Goal: Task Accomplishment & Management: Complete application form

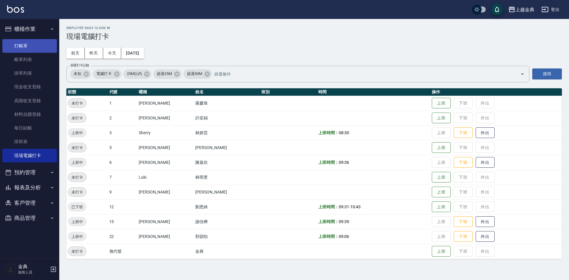
click at [31, 46] on link "打帳單" at bounding box center [29, 46] width 55 height 14
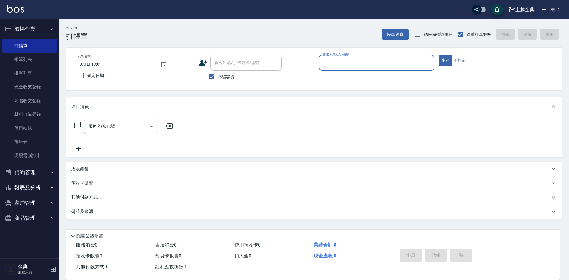
click at [390, 59] on input "服務人員姓名/編號" at bounding box center [377, 63] width 110 height 10
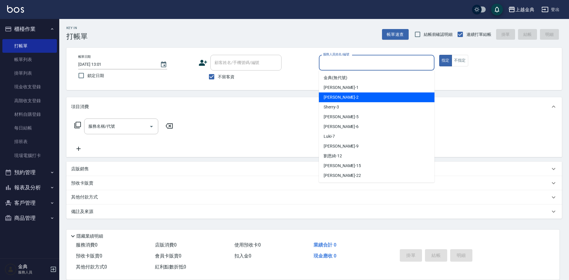
click at [340, 97] on div "Cindy -2" at bounding box center [377, 98] width 116 height 10
type input "Cindy-2"
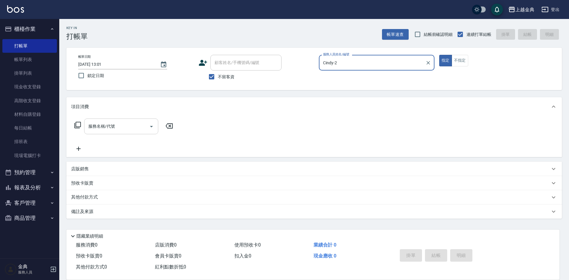
click at [140, 122] on input "服務名稱/代號" at bounding box center [117, 126] width 60 height 10
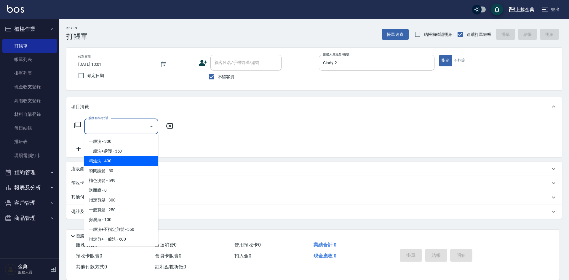
click at [118, 159] on span "精油洗 - 400" at bounding box center [121, 161] width 74 height 10
type input "精油洗(102)"
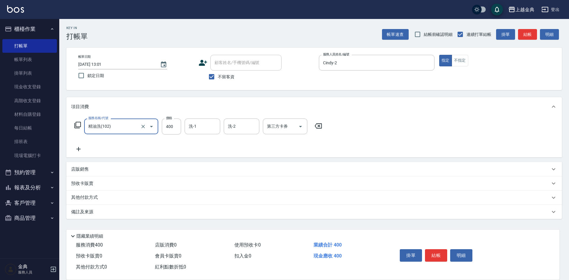
drag, startPoint x: 66, startPoint y: 146, endPoint x: 85, endPoint y: 148, distance: 19.9
click at [68, 146] on div "Key In 打帳單 帳單速查 結帳前確認明細 連續打單結帳 掛單 結帳 明細 帳單日期 [DATE] 13:01 鎖定日期 顧客姓名/手機號碼/編號 顧客姓…" at bounding box center [314, 147] width 510 height 257
click at [207, 130] on input "洗-1" at bounding box center [202, 126] width 30 height 10
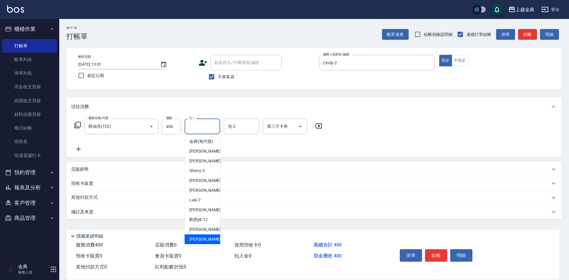
click at [201, 242] on div "[PERSON_NAME] -22" at bounding box center [203, 240] width 36 height 10
type input "[PERSON_NAME]-22"
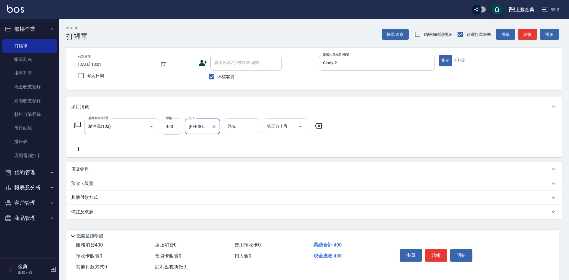
click at [77, 147] on icon at bounding box center [78, 149] width 15 height 7
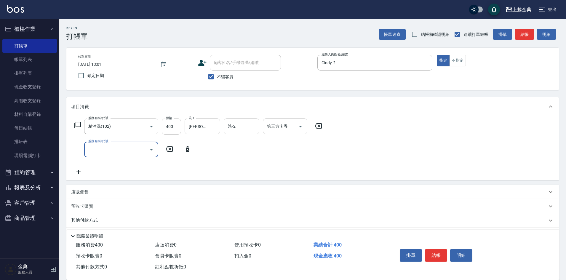
click at [114, 153] on input "服務名稱/代號" at bounding box center [117, 149] width 60 height 10
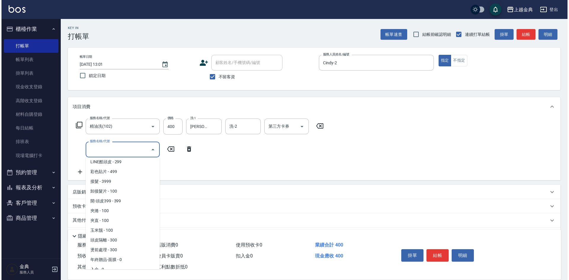
scroll to position [499, 0]
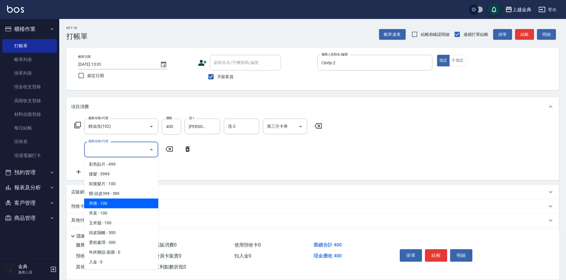
click at [126, 200] on span "夾捲 - 100" at bounding box center [121, 204] width 74 height 10
type input "夾捲(901)"
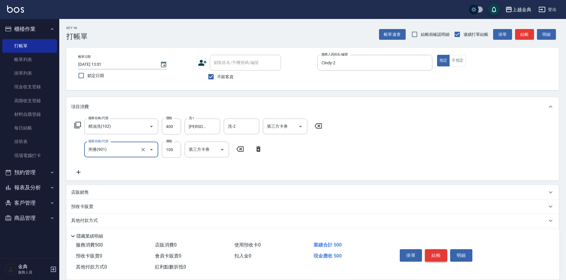
click at [435, 252] on button "結帳" at bounding box center [436, 255] width 22 height 12
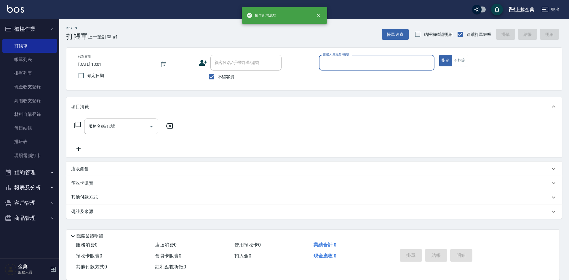
click at [388, 62] on input "服務人員姓名/編號" at bounding box center [377, 63] width 110 height 10
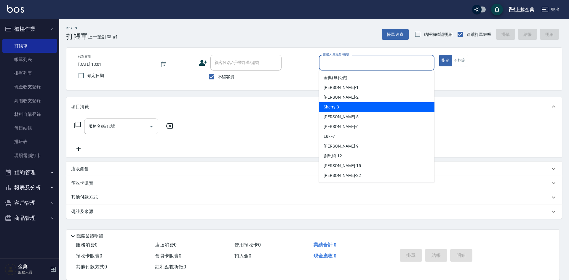
click at [354, 111] on div "Sherry -3" at bounding box center [377, 107] width 116 height 10
type input "Sherry-3"
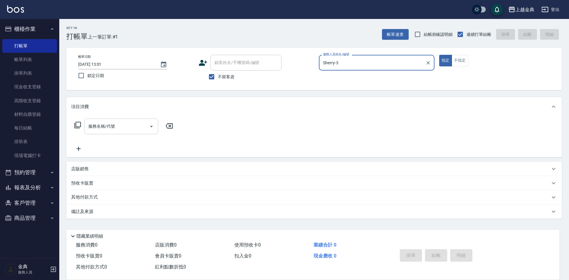
click at [138, 127] on input "服務名稱/代號" at bounding box center [117, 126] width 60 height 10
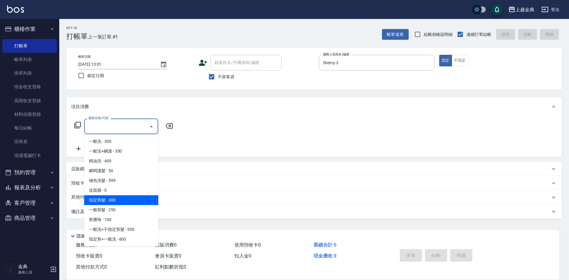
click at [118, 198] on span "指定剪髮 - 300" at bounding box center [121, 200] width 74 height 10
type input "指定剪髮(199)"
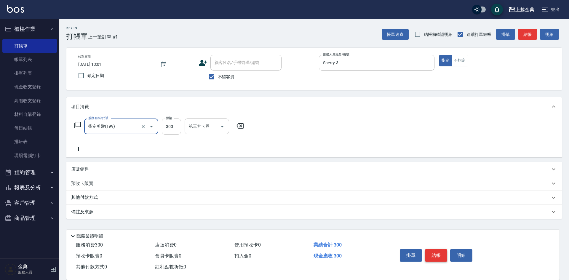
click at [440, 252] on button "結帳" at bounding box center [436, 255] width 22 height 12
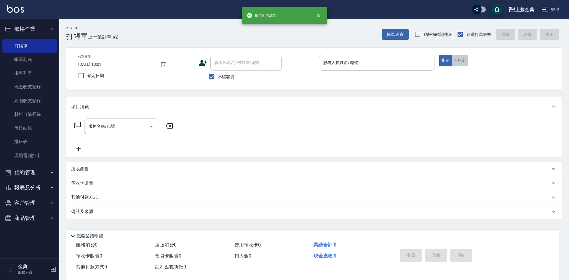
click at [467, 60] on button "不指定" at bounding box center [460, 61] width 17 height 12
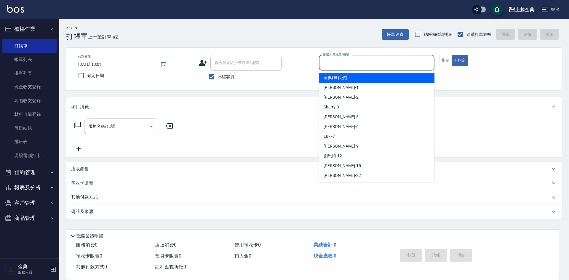
click at [409, 59] on input "服務人員姓名/編號" at bounding box center [377, 63] width 110 height 10
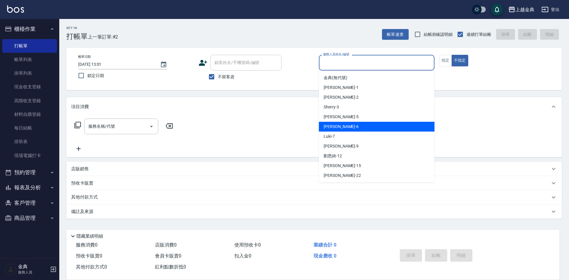
click at [348, 124] on div "[PERSON_NAME] -6" at bounding box center [377, 127] width 116 height 10
type input "[PERSON_NAME]-6"
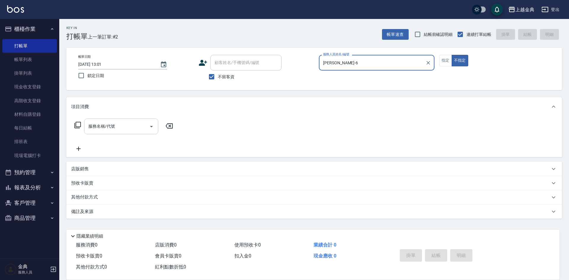
click at [125, 130] on input "服務名稱/代號" at bounding box center [117, 126] width 60 height 10
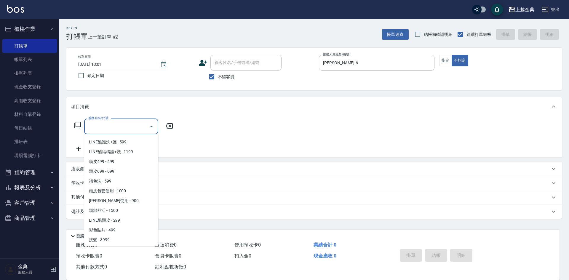
scroll to position [381, 0]
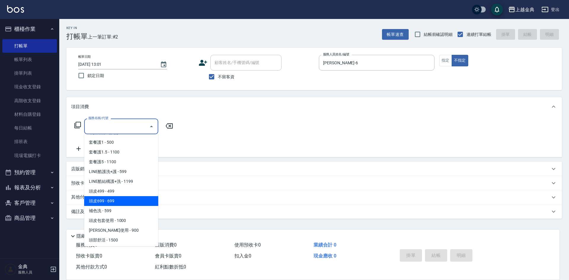
click at [125, 203] on span "頭皮699 - 699" at bounding box center [121, 201] width 74 height 10
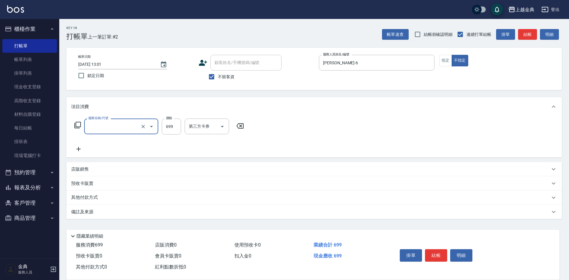
type input "頭皮699(602)"
click at [199, 128] on input "洗-1" at bounding box center [202, 126] width 30 height 10
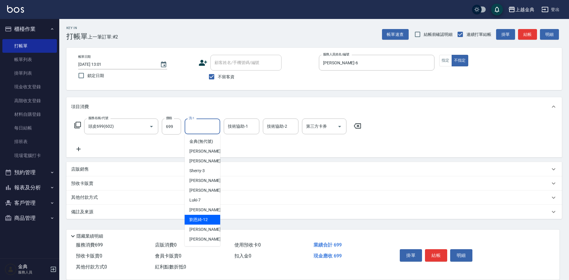
click at [196, 223] on div "[PERSON_NAME]-12" at bounding box center [203, 220] width 36 height 10
type input "[PERSON_NAME]-12"
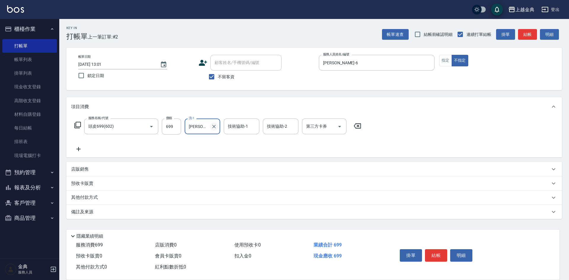
click at [211, 125] on icon "Clear" at bounding box center [214, 127] width 6 height 6
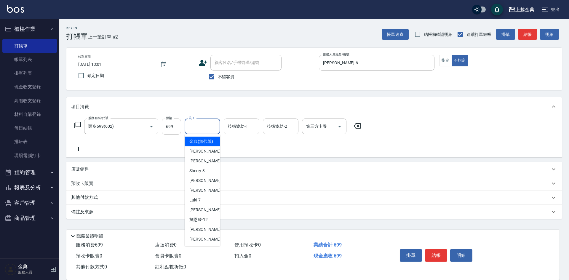
click at [204, 130] on input "洗-1" at bounding box center [202, 126] width 30 height 10
click at [192, 233] on span "[PERSON_NAME] -15" at bounding box center [207, 230] width 37 height 6
type input "[PERSON_NAME]-15"
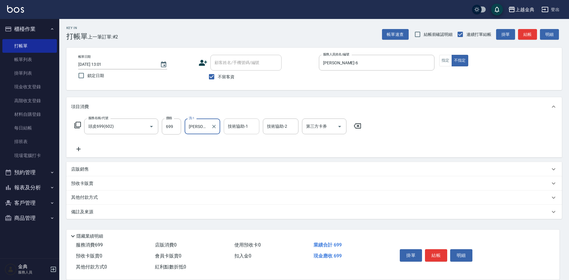
click at [253, 123] on input "技術協助-1" at bounding box center [242, 126] width 30 height 10
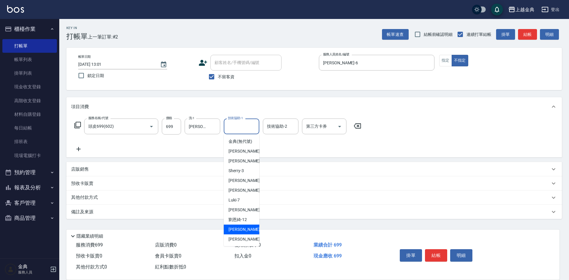
click at [229, 233] on span "[PERSON_NAME] -15" at bounding box center [247, 230] width 37 height 6
type input "[PERSON_NAME]-15"
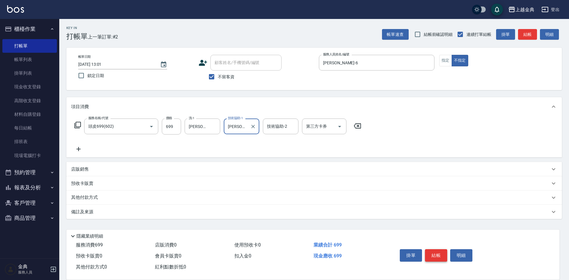
click at [439, 251] on button "結帳" at bounding box center [436, 255] width 22 height 12
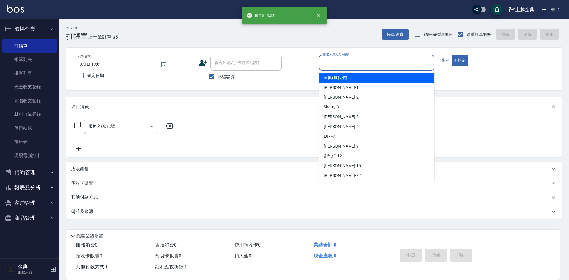
click at [385, 62] on input "服務人員姓名/編號" at bounding box center [377, 63] width 110 height 10
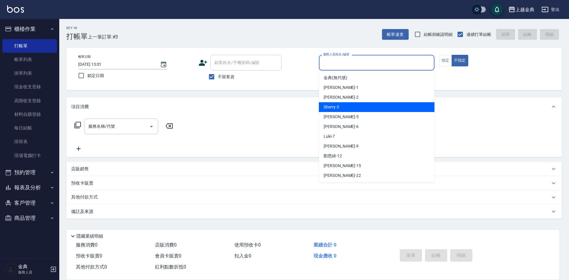
click at [355, 109] on div "Sherry -3" at bounding box center [377, 107] width 116 height 10
type input "Sherry-3"
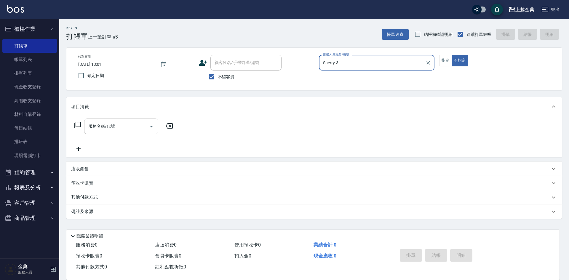
click at [138, 130] on input "服務名稱/代號" at bounding box center [117, 126] width 60 height 10
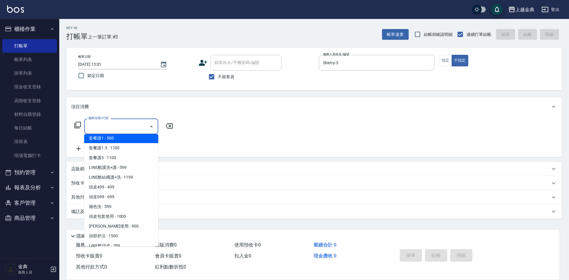
scroll to position [385, 0]
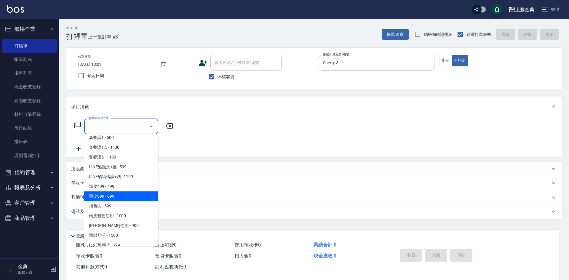
click at [116, 200] on span "頭皮699 - 699" at bounding box center [121, 197] width 74 height 10
type input "頭皮699(602)"
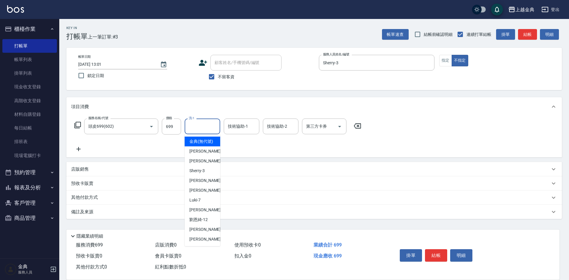
click at [196, 127] on div "洗-1 洗-1" at bounding box center [203, 127] width 36 height 16
click at [190, 243] on span "[PERSON_NAME] -22" at bounding box center [207, 239] width 37 height 6
type input "[PERSON_NAME]-22"
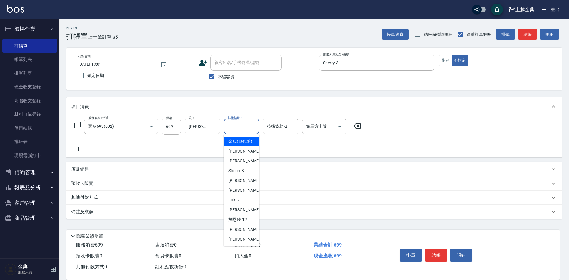
click at [251, 126] on input "技術協助-1" at bounding box center [242, 126] width 30 height 10
click at [243, 244] on div "[PERSON_NAME] -22" at bounding box center [242, 240] width 36 height 10
type input "[PERSON_NAME]-22"
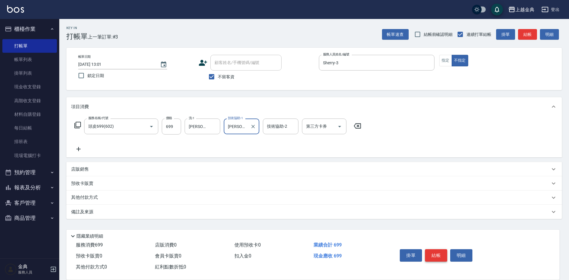
click at [430, 255] on button "結帳" at bounding box center [436, 255] width 22 height 12
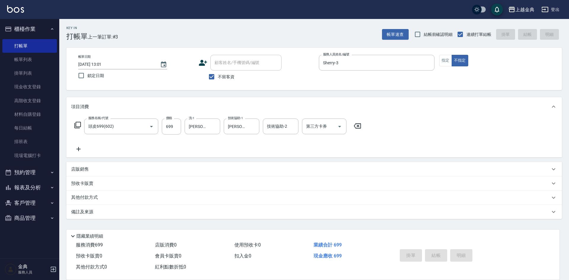
type input "[DATE] 13:02"
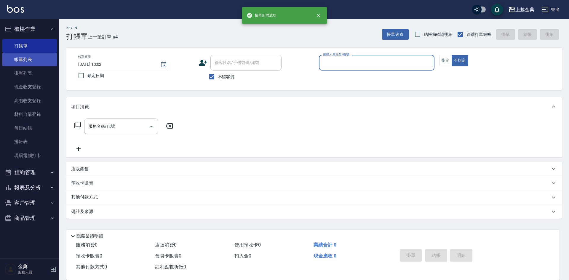
click at [33, 63] on link "帳單列表" at bounding box center [29, 60] width 55 height 14
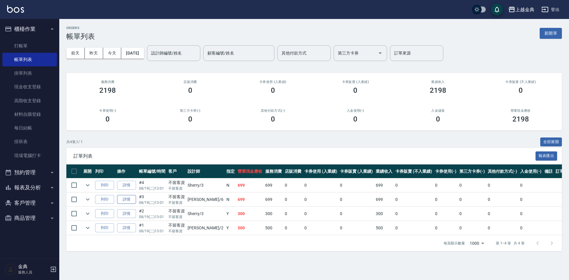
click at [127, 196] on link "詳情" at bounding box center [126, 199] width 19 height 9
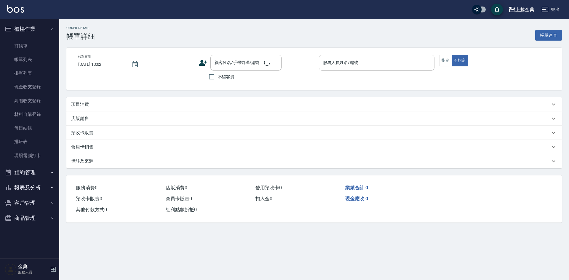
type input "[DATE] 13:01"
checkbox input "true"
type input "[PERSON_NAME]-6"
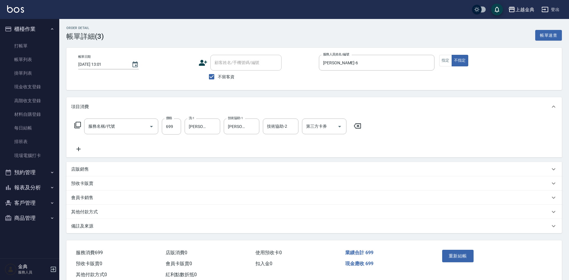
type input "頭皮699(602)"
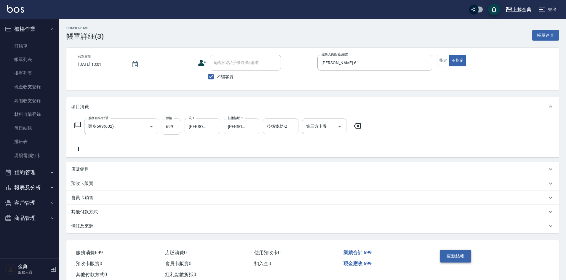
click at [455, 257] on button "重新結帳" at bounding box center [455, 256] width 31 height 12
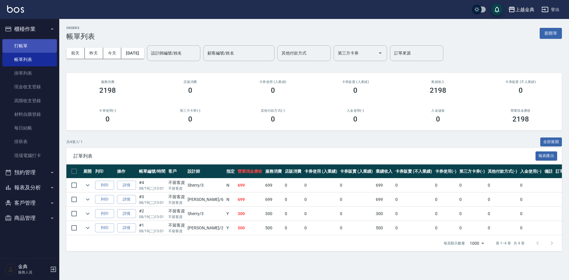
click at [16, 46] on link "打帳單" at bounding box center [29, 46] width 55 height 14
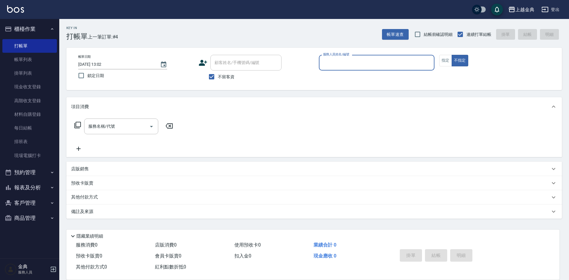
click at [400, 66] on input "服務人員姓名/編號" at bounding box center [377, 63] width 110 height 10
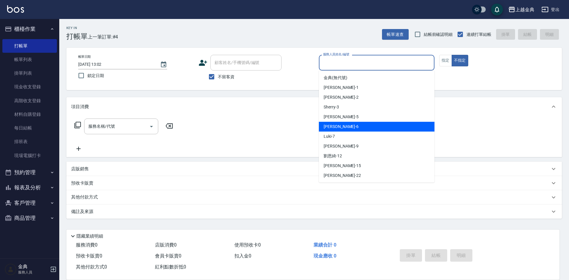
click at [335, 127] on span "[PERSON_NAME] -6" at bounding box center [341, 127] width 35 height 6
type input "[PERSON_NAME]-6"
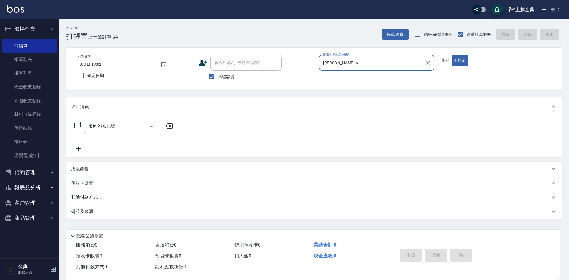
click at [133, 133] on div "服務名稱/代號" at bounding box center [121, 127] width 74 height 16
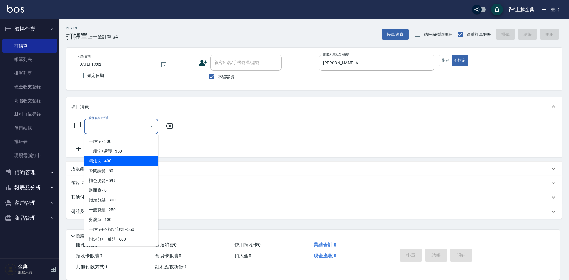
click at [127, 160] on span "精油洗 - 400" at bounding box center [121, 161] width 74 height 10
type input "精油洗(102)"
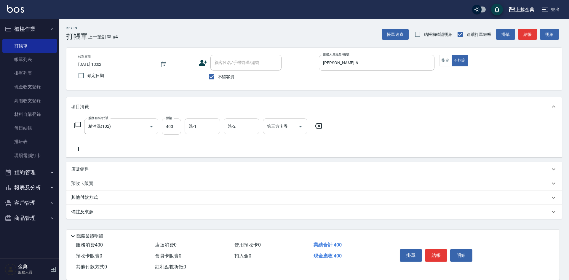
click at [221, 122] on form "洗-1 洗-1" at bounding box center [204, 127] width 39 height 16
click at [216, 130] on input "洗-1" at bounding box center [202, 126] width 30 height 10
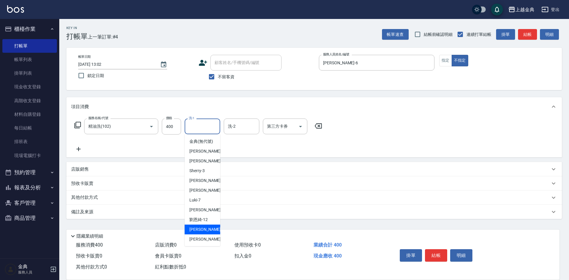
click at [201, 233] on span "[PERSON_NAME] -15" at bounding box center [207, 230] width 37 height 6
type input "[PERSON_NAME]-15"
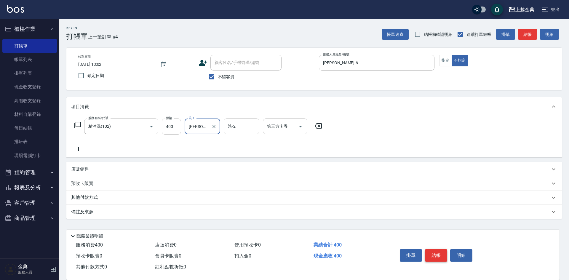
click at [436, 252] on button "結帳" at bounding box center [436, 255] width 22 height 12
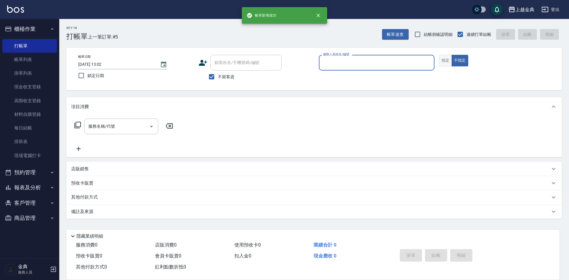
click at [447, 56] on button "指定" at bounding box center [445, 61] width 13 height 12
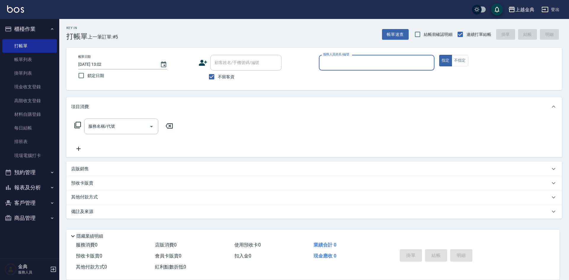
click at [418, 61] on input "服務人員姓名/編號" at bounding box center [377, 63] width 110 height 10
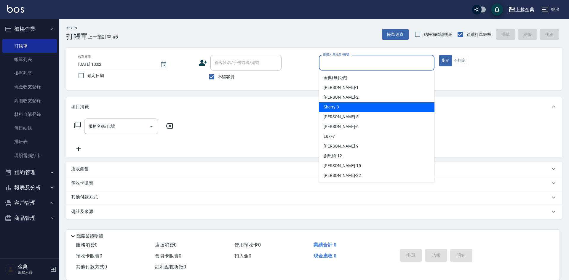
drag, startPoint x: 353, startPoint y: 108, endPoint x: 334, endPoint y: 112, distance: 20.0
click at [353, 109] on div "Sherry -3" at bounding box center [377, 107] width 116 height 10
type input "Sherry-3"
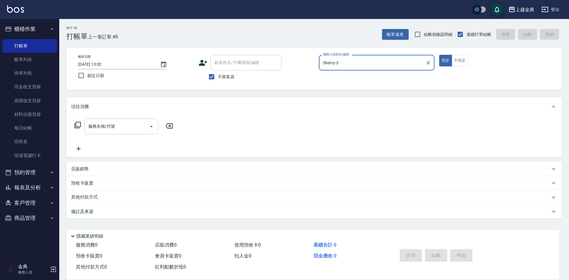
click at [141, 128] on input "服務名稱/代號" at bounding box center [117, 126] width 60 height 10
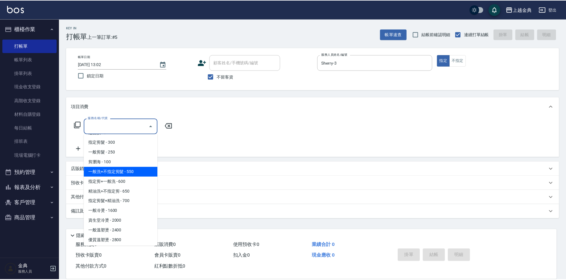
scroll to position [59, 0]
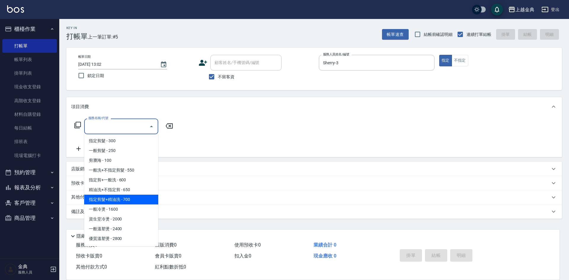
click at [130, 203] on span "指定剪髮+精油洗 - 700" at bounding box center [121, 200] width 74 height 10
type input "指定剪髮+精油洗(207)"
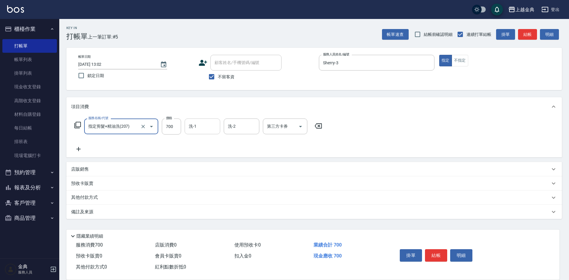
click at [197, 123] on input "洗-1" at bounding box center [202, 126] width 30 height 10
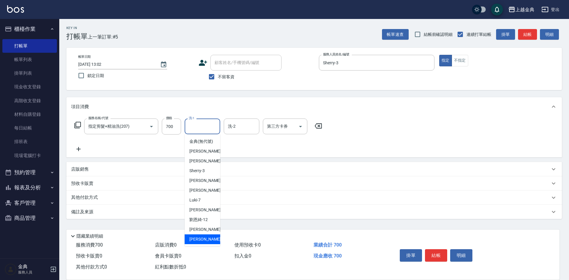
click at [202, 242] on div "[PERSON_NAME] -22" at bounding box center [203, 240] width 36 height 10
type input "[PERSON_NAME]-22"
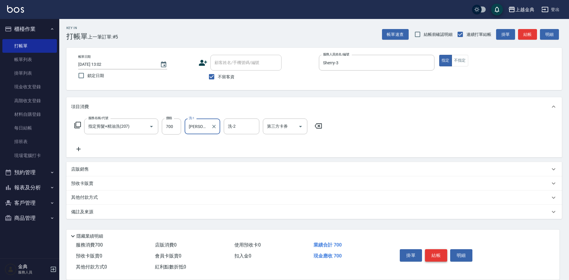
click at [433, 252] on button "結帳" at bounding box center [436, 255] width 22 height 12
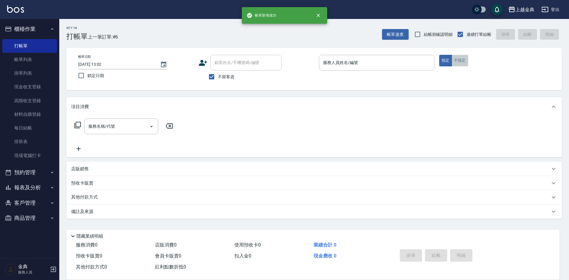
click at [465, 63] on button "不指定" at bounding box center [460, 61] width 17 height 12
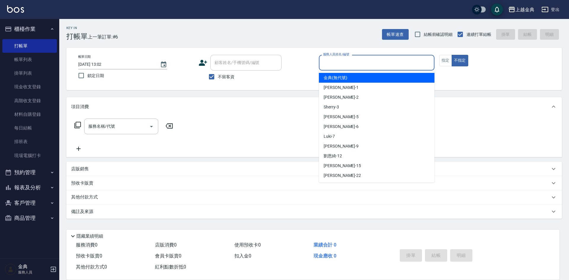
click at [413, 63] on input "服務人員姓名/編號" at bounding box center [377, 63] width 110 height 10
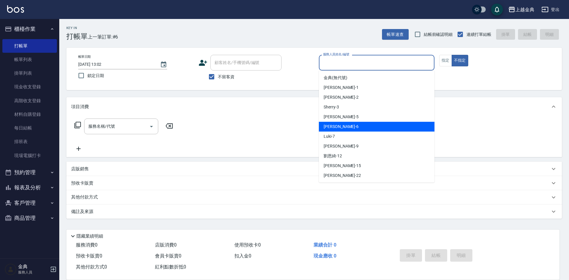
click at [344, 126] on div "[PERSON_NAME] -6" at bounding box center [377, 127] width 116 height 10
type input "[PERSON_NAME]-6"
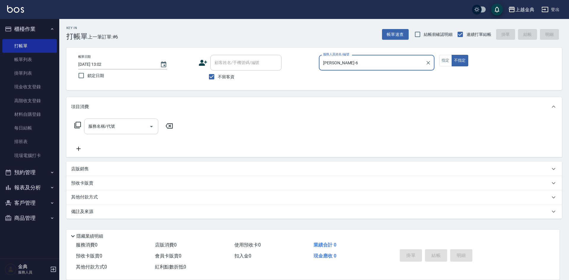
click at [134, 128] on input "服務名稱/代號" at bounding box center [117, 126] width 60 height 10
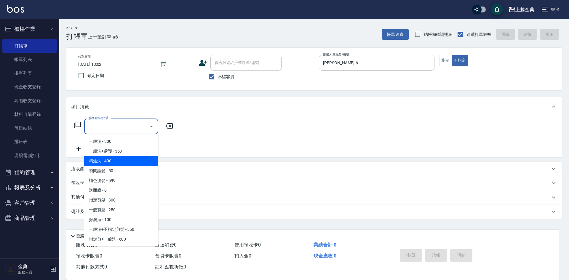
click at [118, 161] on span "精油洗 - 400" at bounding box center [121, 161] width 74 height 10
type input "精油洗(102)"
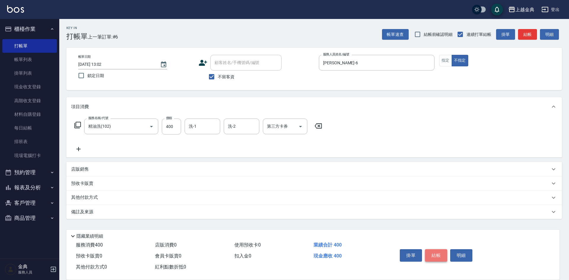
click at [438, 249] on button "結帳" at bounding box center [436, 255] width 22 height 12
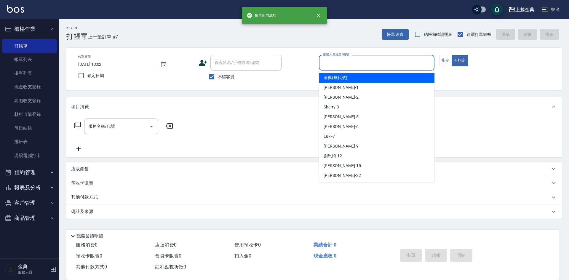
click at [404, 64] on input "服務人員姓名/編號" at bounding box center [377, 63] width 110 height 10
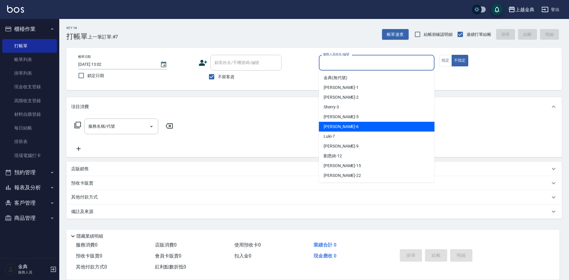
drag, startPoint x: 350, startPoint y: 128, endPoint x: 328, endPoint y: 130, distance: 21.7
click at [349, 129] on div "[PERSON_NAME] -6" at bounding box center [377, 127] width 116 height 10
type input "[PERSON_NAME]-6"
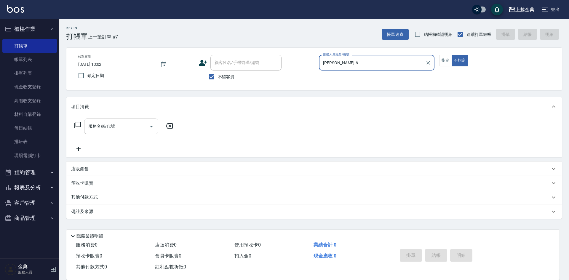
click at [114, 129] on input "服務名稱/代號" at bounding box center [117, 126] width 60 height 10
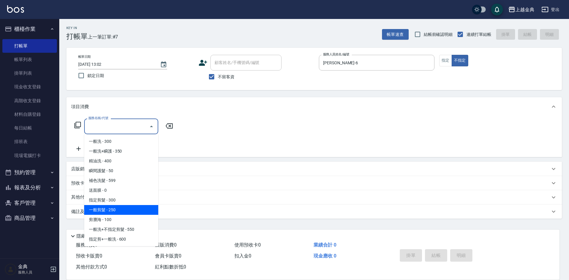
click at [139, 208] on span "一般剪髮 - 250" at bounding box center [121, 210] width 74 height 10
type input "一般剪髮(200)"
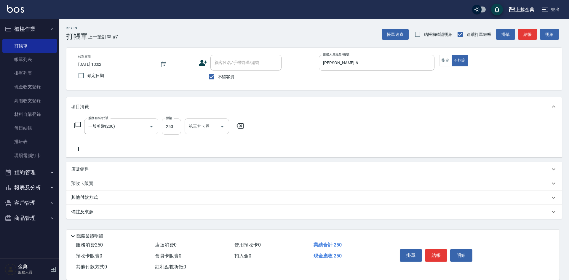
click at [84, 148] on icon at bounding box center [78, 149] width 15 height 7
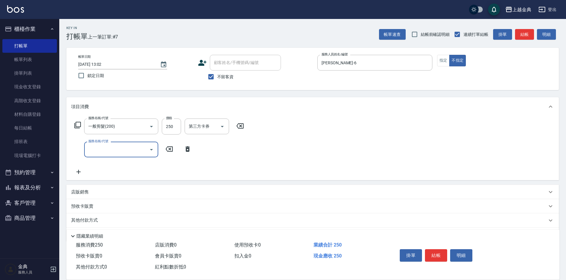
click at [102, 149] on input "服務名稱/代號" at bounding box center [117, 149] width 60 height 10
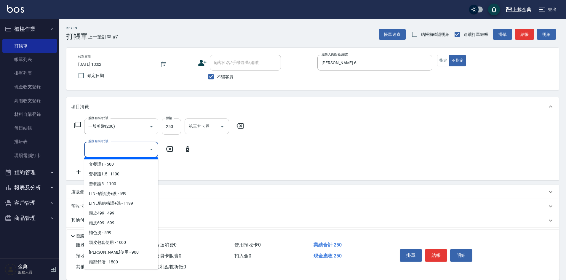
scroll to position [385, 0]
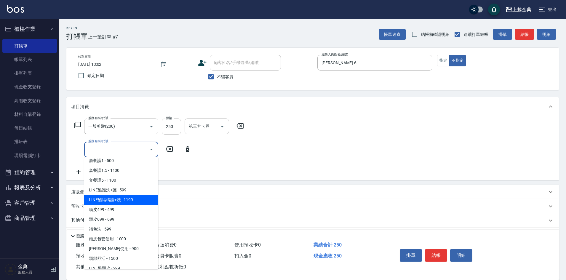
click at [123, 204] on span "LINE酷結構護+洗 - 1199" at bounding box center [121, 200] width 74 height 10
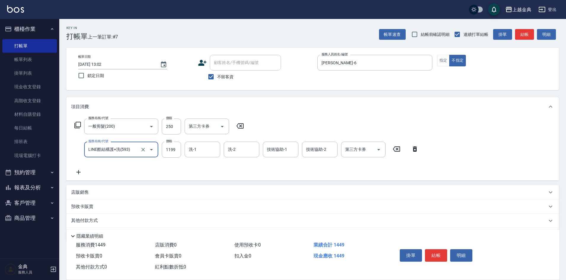
click at [130, 151] on input "LINE酷結構護+洗(593)" at bounding box center [113, 149] width 52 height 10
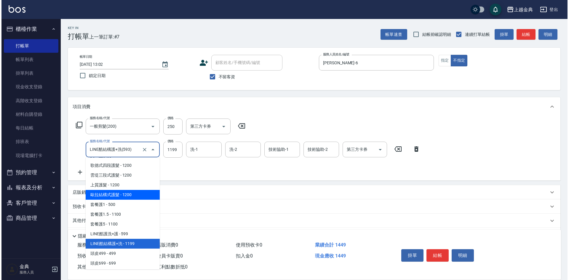
scroll to position [350, 0]
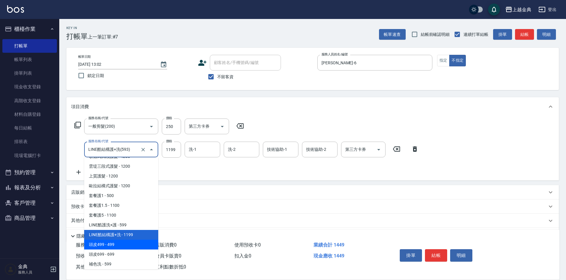
click at [135, 245] on span "頭皮499 - 499" at bounding box center [121, 245] width 74 height 10
type input "頭皮499(601)"
type input "499"
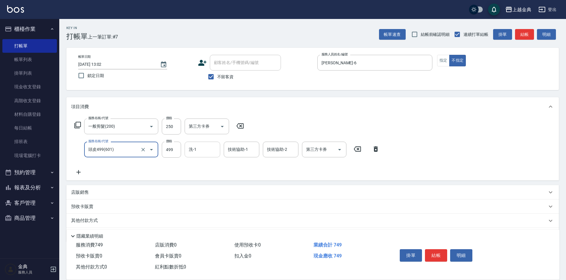
click at [194, 149] on div "洗-1 洗-1" at bounding box center [203, 150] width 36 height 16
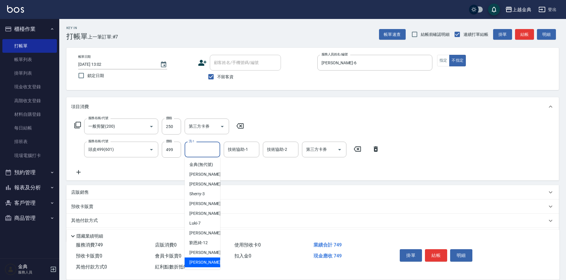
click at [205, 267] on div "[PERSON_NAME] -22" at bounding box center [203, 263] width 36 height 10
type input "[PERSON_NAME]-22"
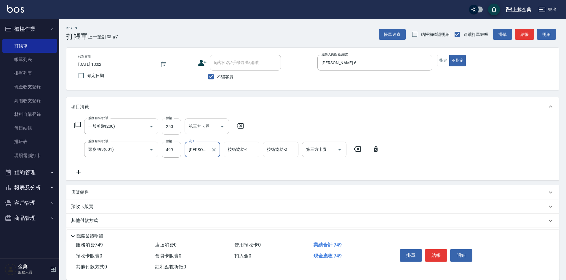
click at [251, 149] on input "技術協助-1" at bounding box center [242, 149] width 30 height 10
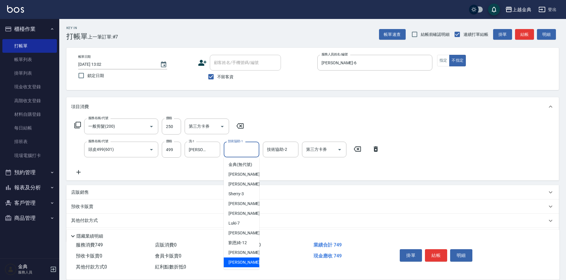
click at [245, 265] on div "[PERSON_NAME] -22" at bounding box center [242, 263] width 36 height 10
type input "[PERSON_NAME]-22"
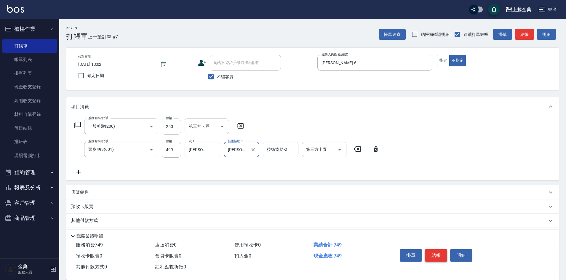
click at [439, 251] on button "結帳" at bounding box center [436, 255] width 22 height 12
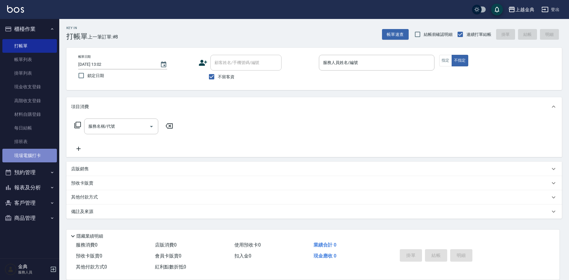
click at [28, 152] on link "現場電腦打卡" at bounding box center [29, 156] width 55 height 14
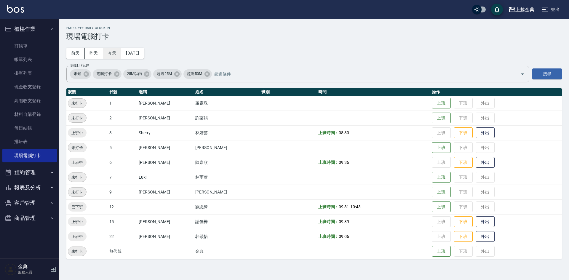
drag, startPoint x: 114, startPoint y: 46, endPoint x: 112, endPoint y: 52, distance: 6.5
click at [114, 47] on div "Employee Daily Clock In 現場電腦打卡 [DATE] [DATE] [DATE] [DATE] 篩選打卡記錄 未知 電腦打卡 25M以內…" at bounding box center [314, 142] width 510 height 247
click at [112, 52] on button "今天" at bounding box center [112, 53] width 18 height 11
click at [433, 192] on button "上班" at bounding box center [441, 192] width 19 height 10
